Goal: Information Seeking & Learning: Learn about a topic

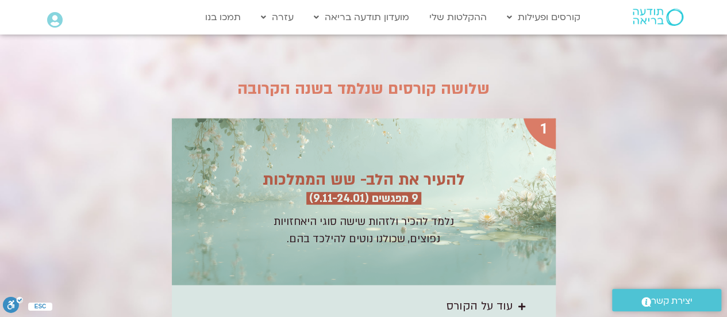
scroll to position [1540, 0]
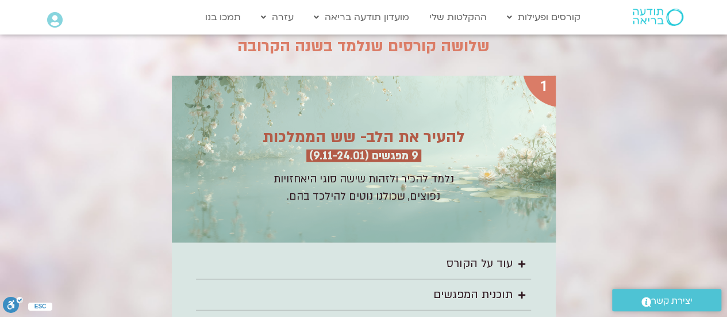
drag, startPoint x: 731, startPoint y: 20, endPoint x: 735, endPoint y: 90, distance: 69.7
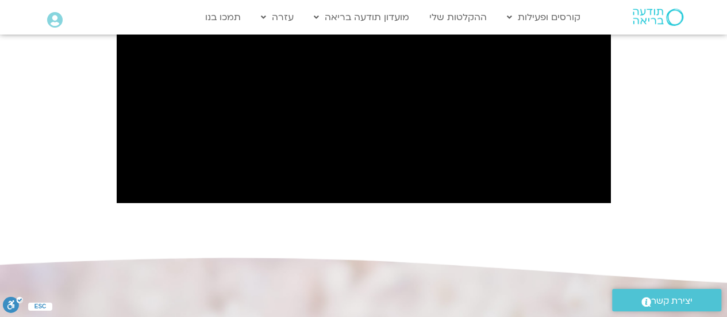
scroll to position [1114, 0]
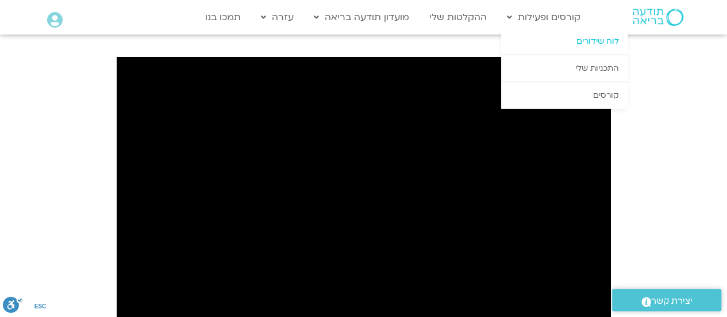
click at [582, 43] on link "לוח שידורים" at bounding box center [564, 41] width 126 height 26
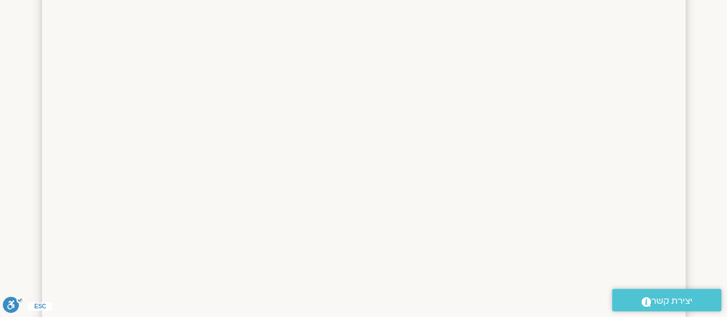
scroll to position [382, 0]
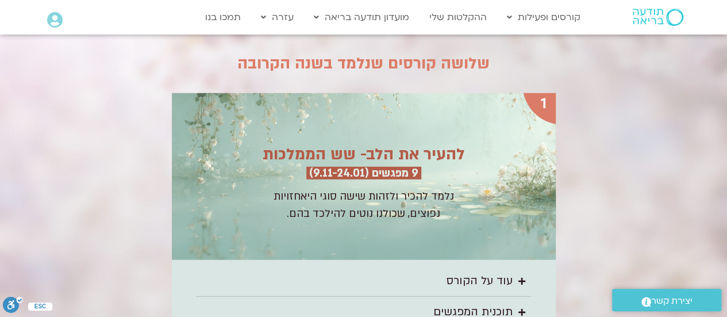
scroll to position [1574, 0]
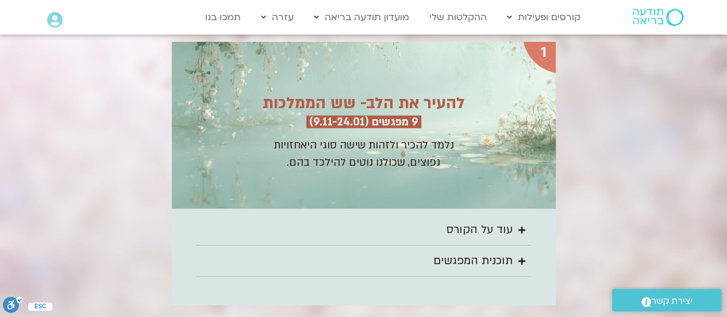
click at [493, 220] on div "עוד על הקורס" at bounding box center [480, 229] width 66 height 19
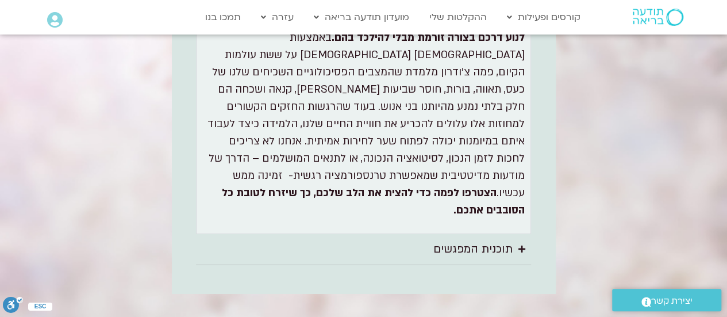
scroll to position [1864, 0]
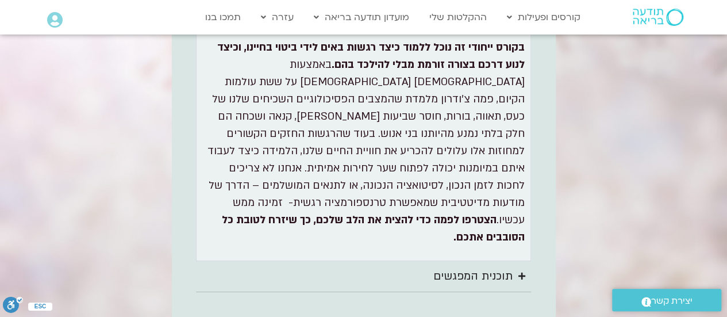
click at [478, 267] on div "תוכנית המפגשים" at bounding box center [472, 276] width 79 height 19
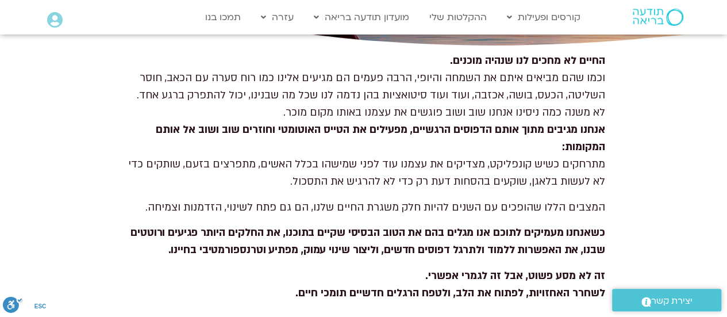
scroll to position [223, 0]
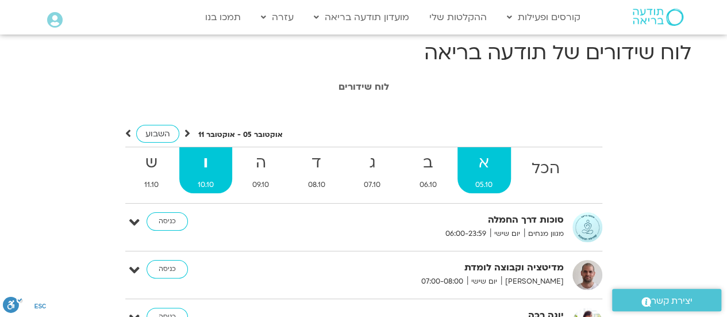
click at [483, 168] on strong "א" at bounding box center [484, 163] width 54 height 26
